Goal: Check status: Check status

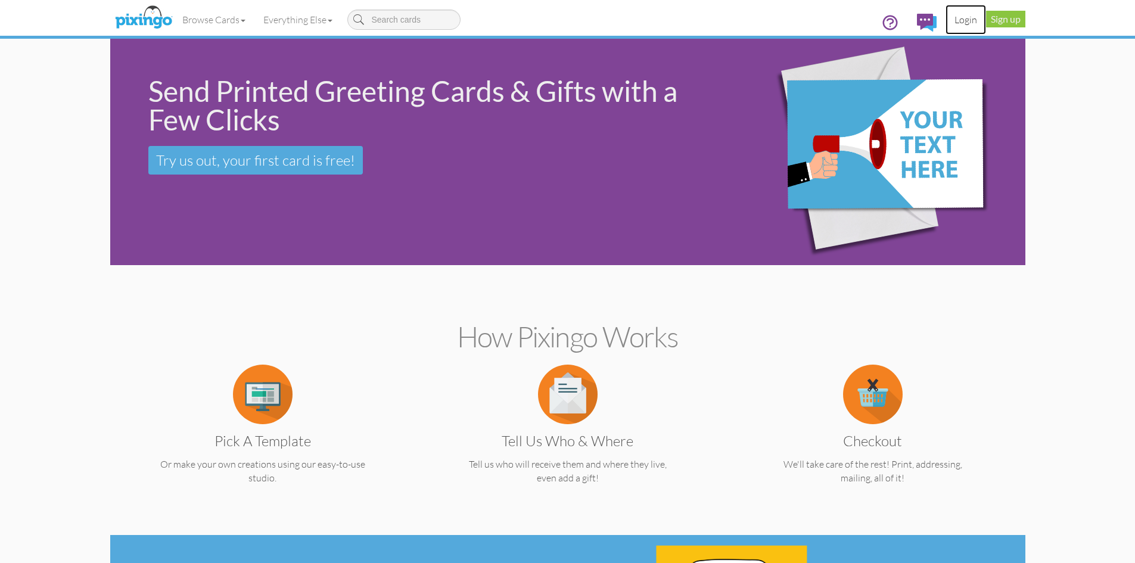
click at [975, 21] on link "Login" at bounding box center [966, 20] width 41 height 30
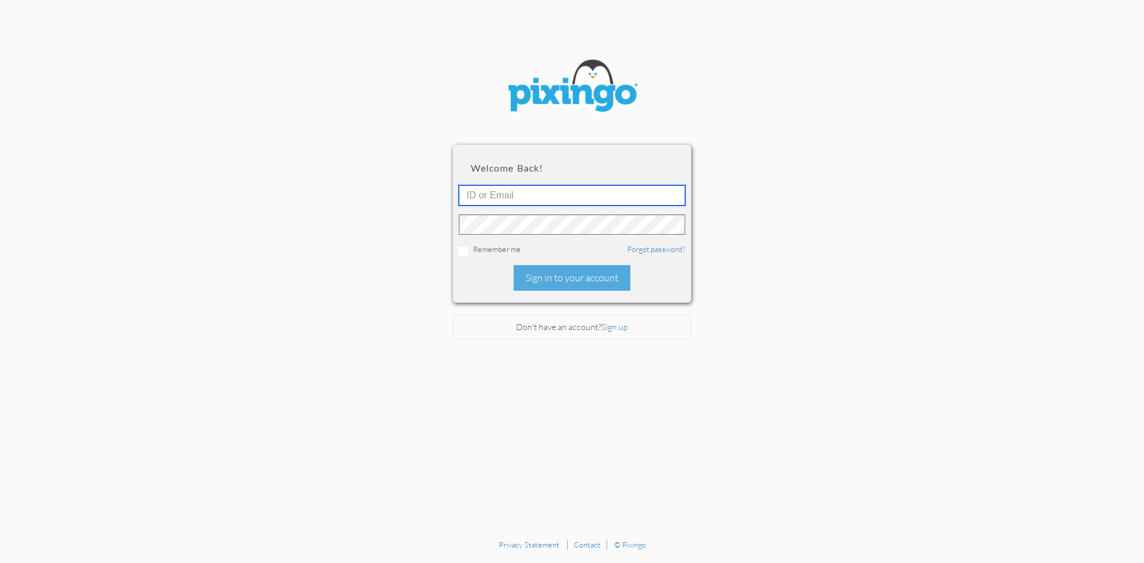
type input "6042"
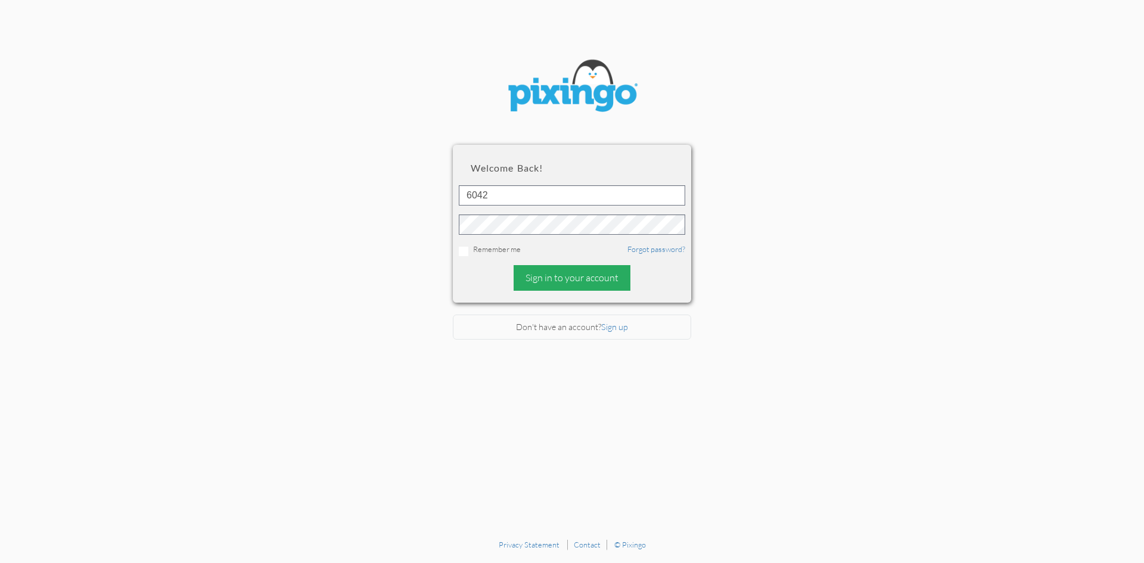
click at [566, 276] on div "Sign in to your account" at bounding box center [572, 278] width 117 height 26
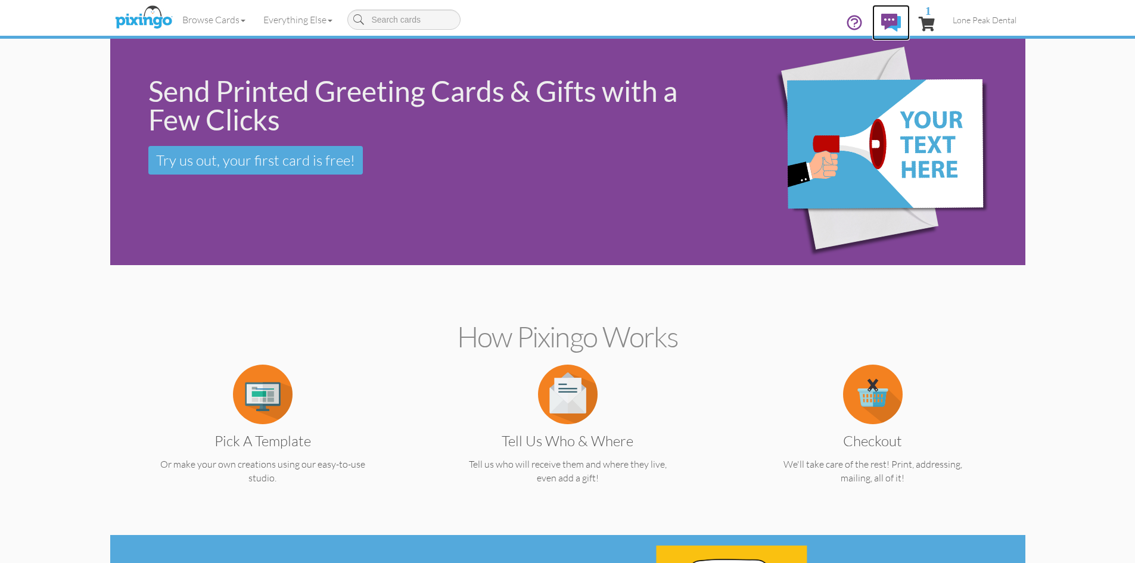
click at [892, 19] on img at bounding box center [892, 23] width 20 height 18
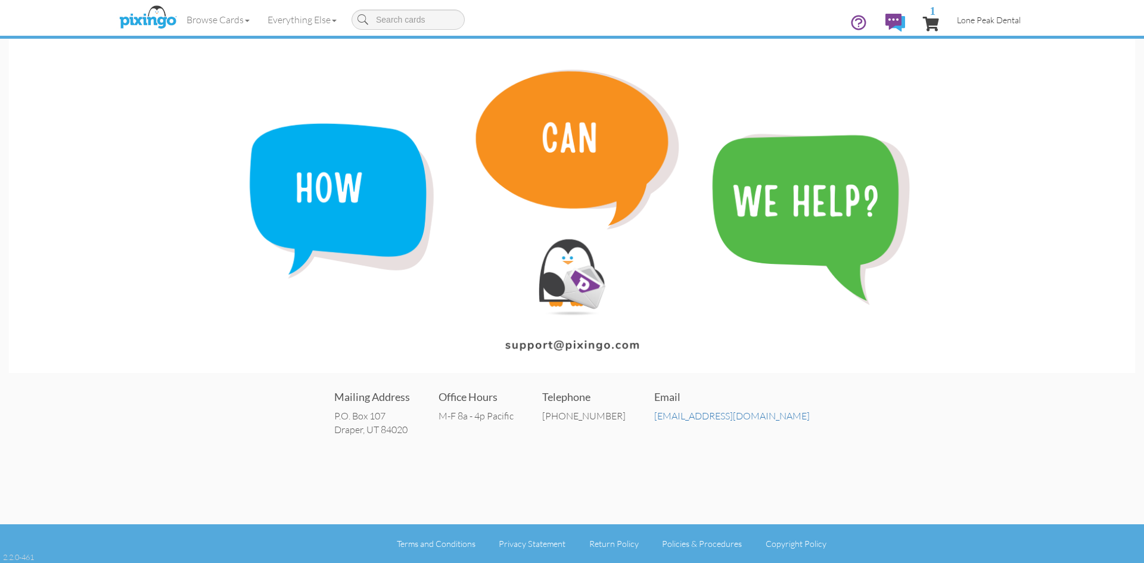
click at [984, 24] on span "Lone Peak Dental" at bounding box center [989, 20] width 64 height 10
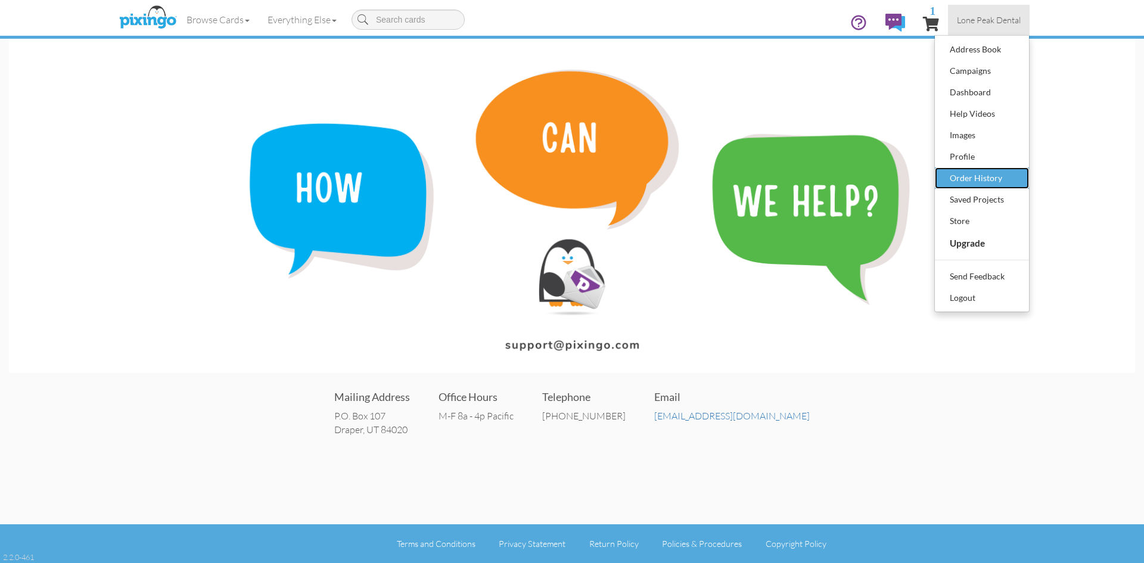
click at [979, 182] on div "Order History" at bounding box center [982, 178] width 70 height 18
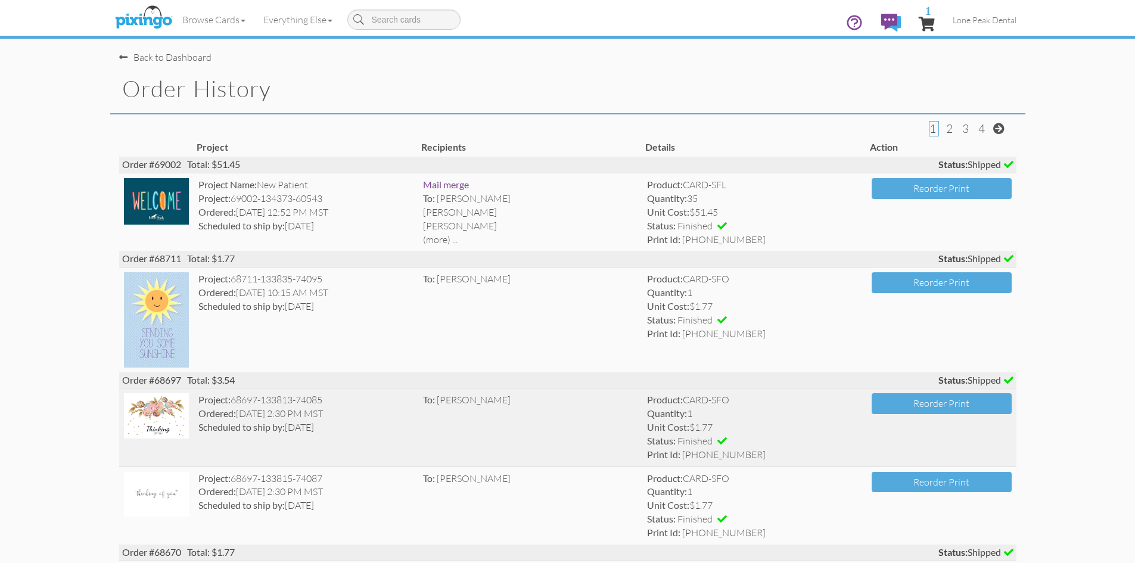
click at [159, 424] on img at bounding box center [157, 415] width 66 height 45
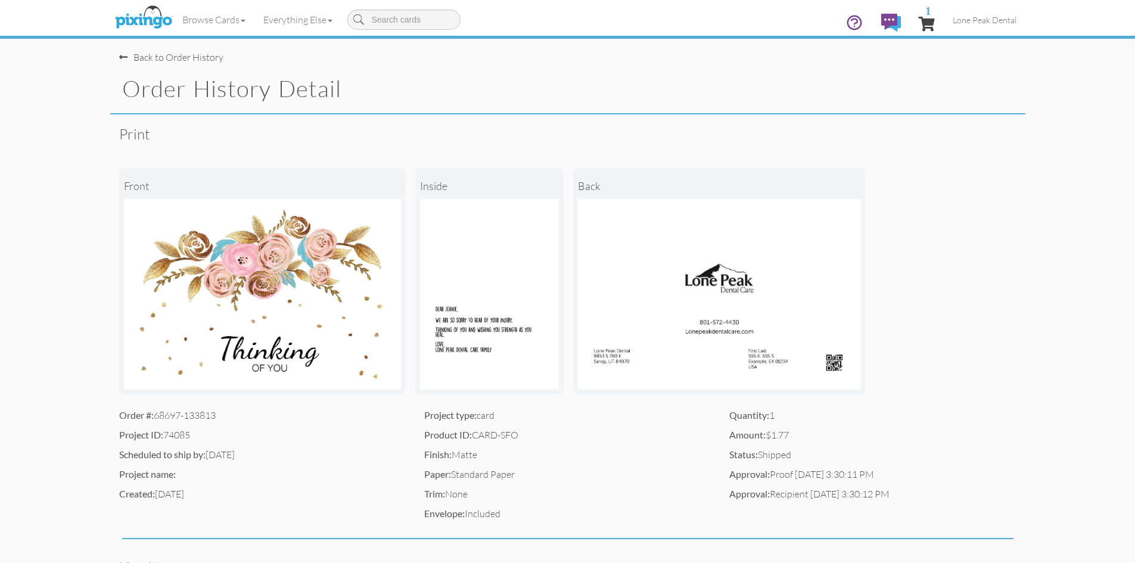
click at [491, 314] on img at bounding box center [489, 294] width 139 height 191
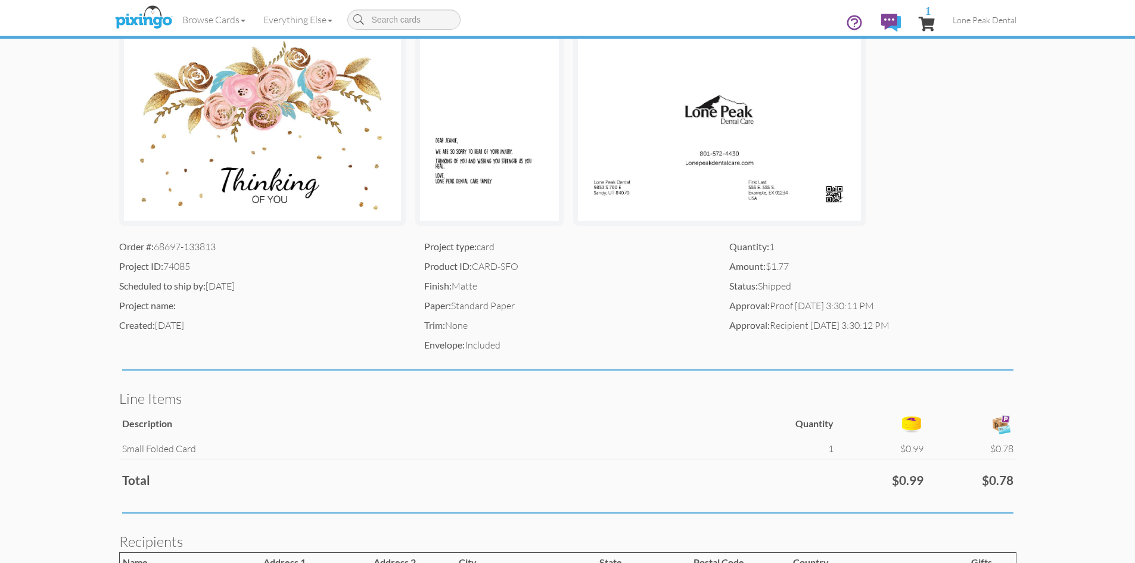
scroll to position [238, 0]
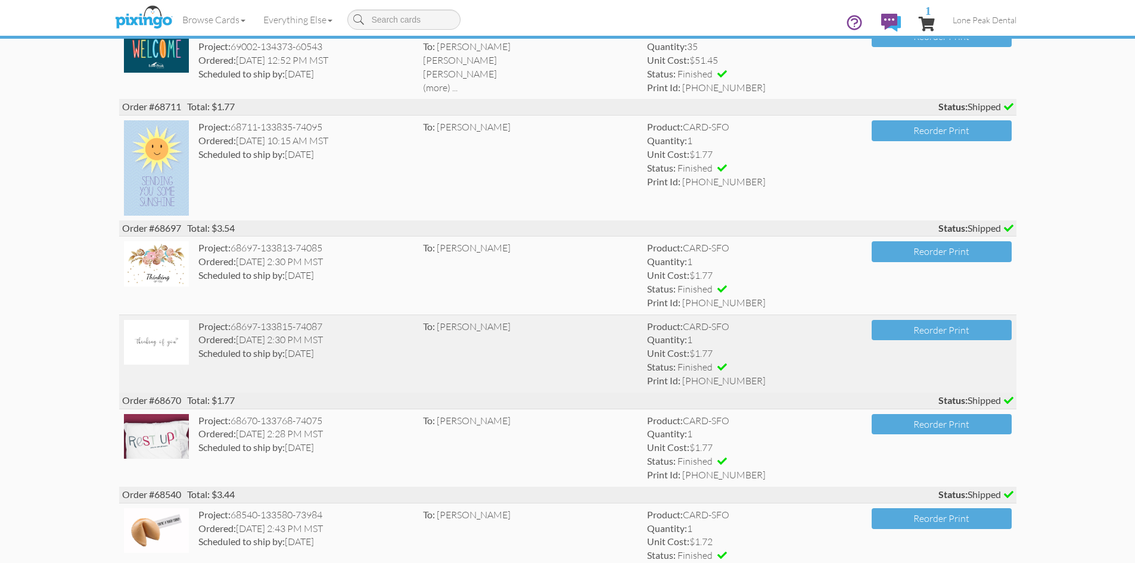
scroll to position [179, 0]
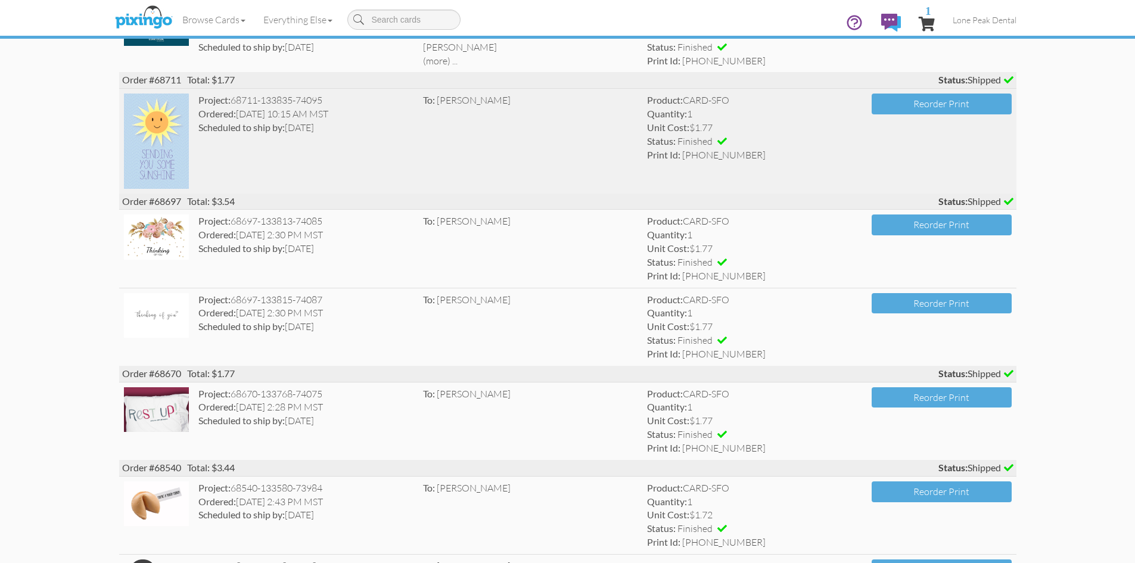
click at [285, 128] on strong "Scheduled to ship by:" at bounding box center [241, 127] width 86 height 11
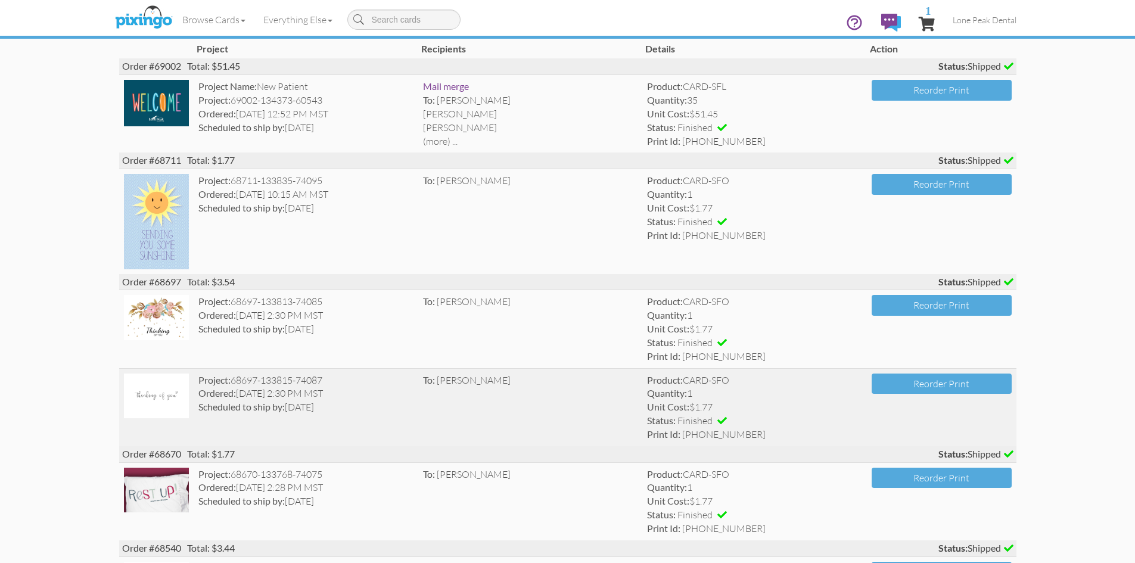
scroll to position [119, 0]
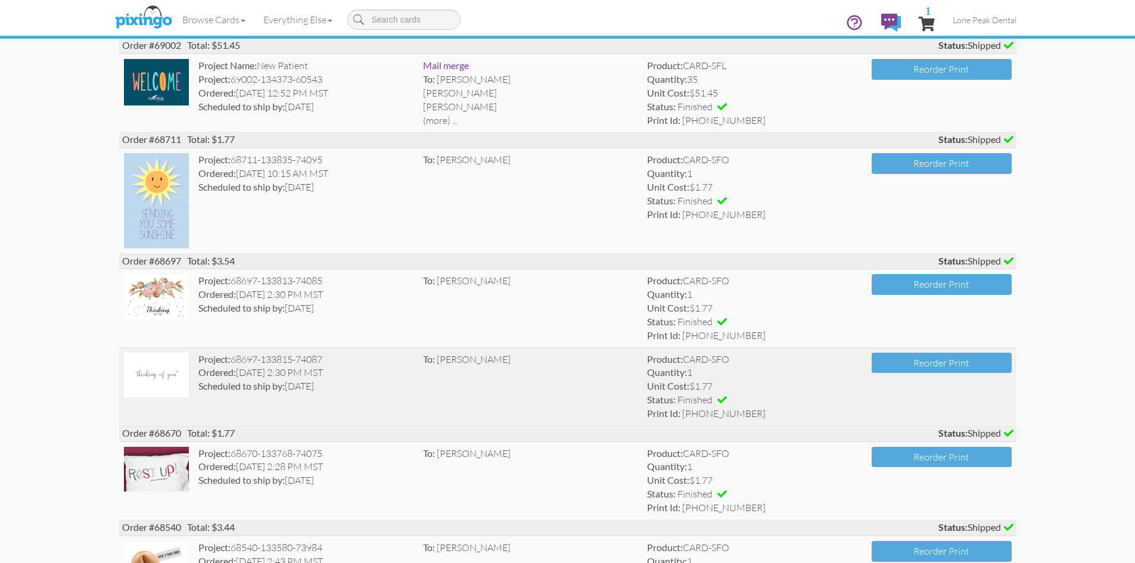
click at [147, 367] on img at bounding box center [157, 375] width 66 height 45
